Goal: Task Accomplishment & Management: Manage account settings

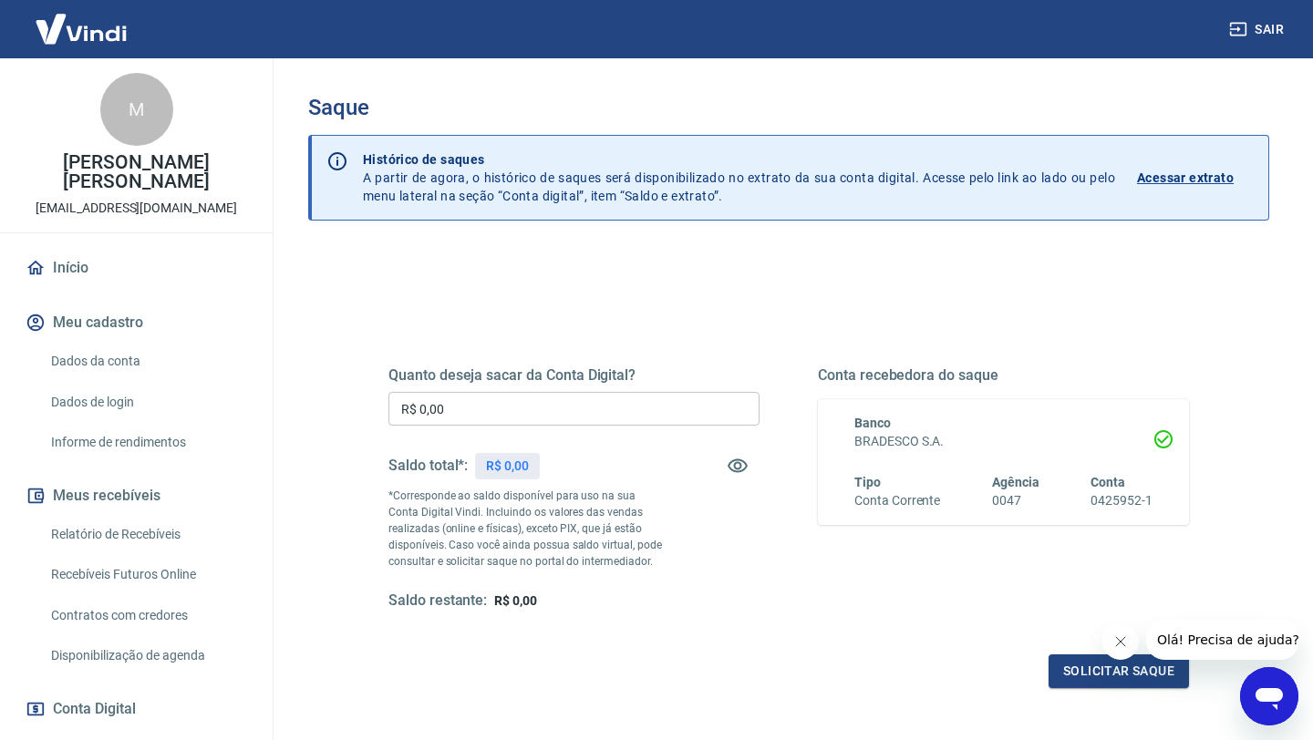
click at [1217, 184] on p "Acessar extrato" at bounding box center [1185, 178] width 97 height 18
